Goal: Task Accomplishment & Management: Use online tool/utility

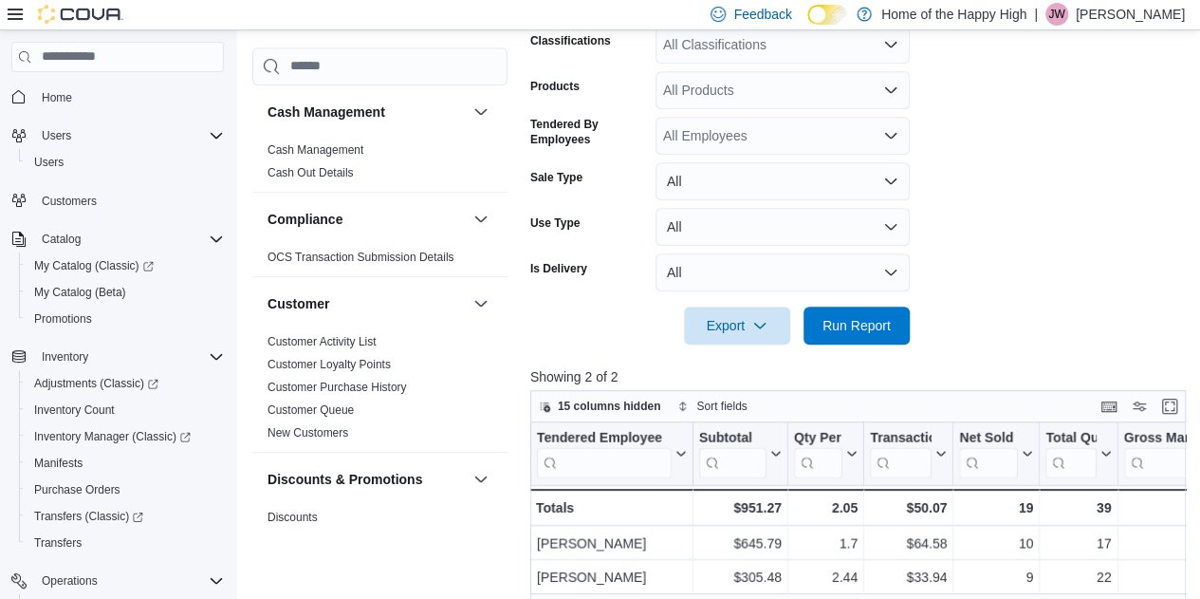
scroll to position [244, 0]
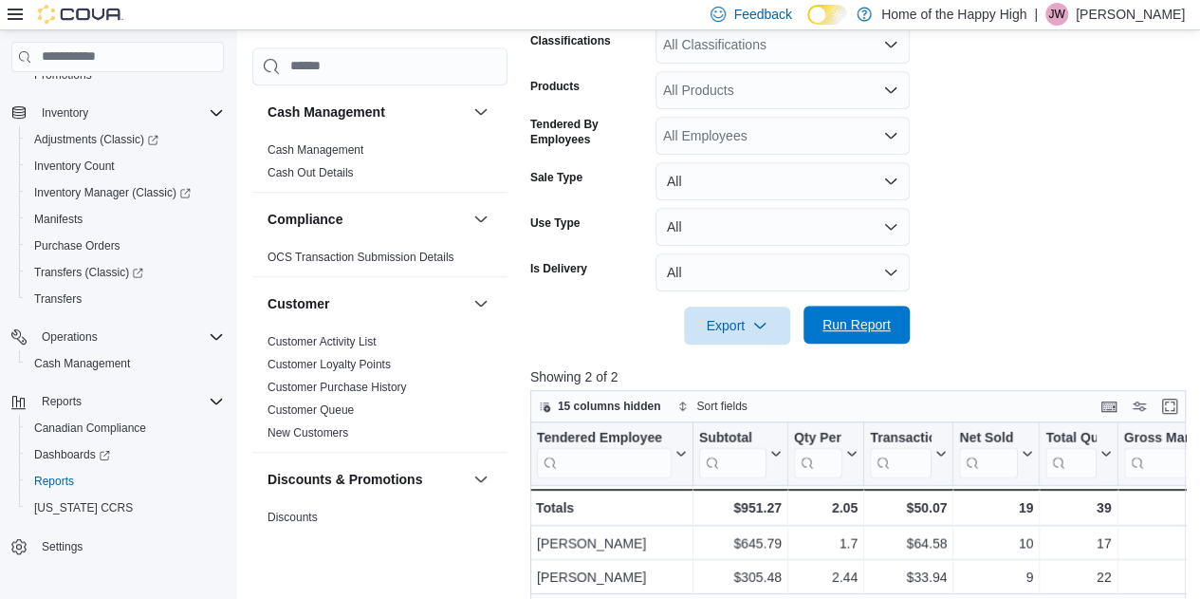
click at [886, 321] on span "Run Report" at bounding box center [857, 324] width 68 height 19
click at [975, 222] on form "Date Range [DATE] Locations [PERSON_NAME] - Second Ave - Prairie Records Classi…" at bounding box center [861, 128] width 662 height 433
click at [865, 333] on span "Run Report" at bounding box center [856, 325] width 83 height 38
click at [1054, 276] on form "Date Range [DATE] Locations [PERSON_NAME] - Second Ave - Prairie Records Classi…" at bounding box center [861, 128] width 662 height 433
click at [1049, 276] on form "Date Range [DATE] Locations [PERSON_NAME] - Second Ave - Prairie Records Classi…" at bounding box center [861, 128] width 662 height 433
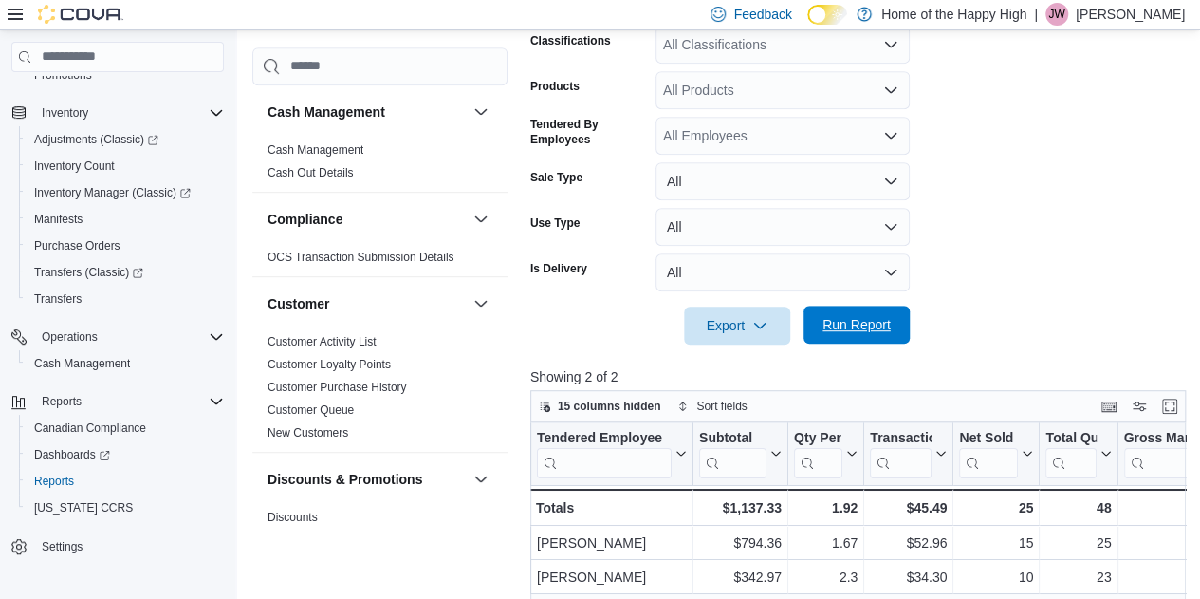
drag, startPoint x: 843, startPoint y: 316, endPoint x: 872, endPoint y: 324, distance: 30.4
click at [843, 316] on span "Run Report" at bounding box center [857, 324] width 68 height 19
click at [991, 107] on form "Date Range [DATE] Locations [PERSON_NAME] - Second Ave - Prairie Records Classi…" at bounding box center [861, 128] width 662 height 433
click at [879, 325] on span "Run Report" at bounding box center [857, 324] width 68 height 19
click at [871, 324] on span "Run Report" at bounding box center [857, 324] width 68 height 19
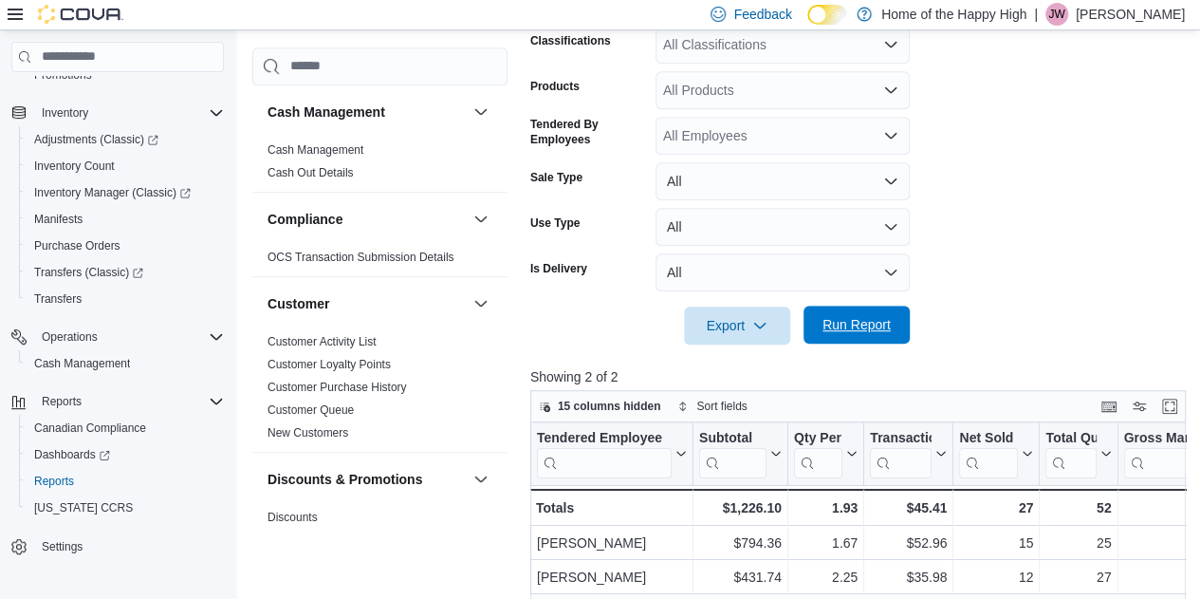
click at [871, 340] on span "Run Report" at bounding box center [856, 325] width 83 height 38
click at [856, 318] on span "Run Report" at bounding box center [857, 324] width 68 height 19
click at [882, 323] on span "Run Report" at bounding box center [857, 324] width 68 height 19
